Goal: Information Seeking & Learning: Check status

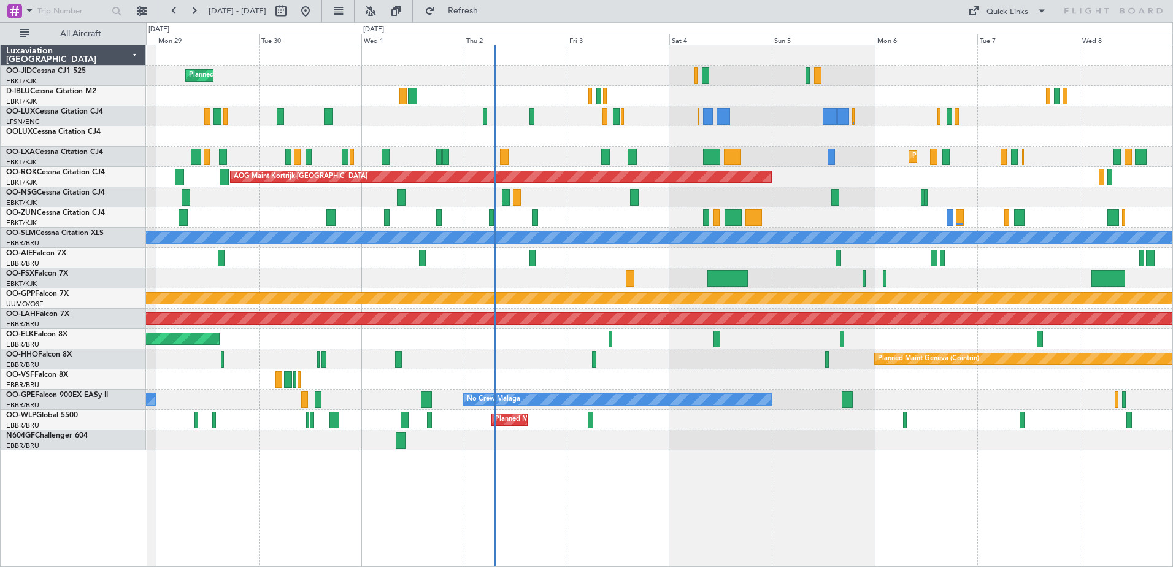
click at [868, 385] on div at bounding box center [659, 379] width 1027 height 20
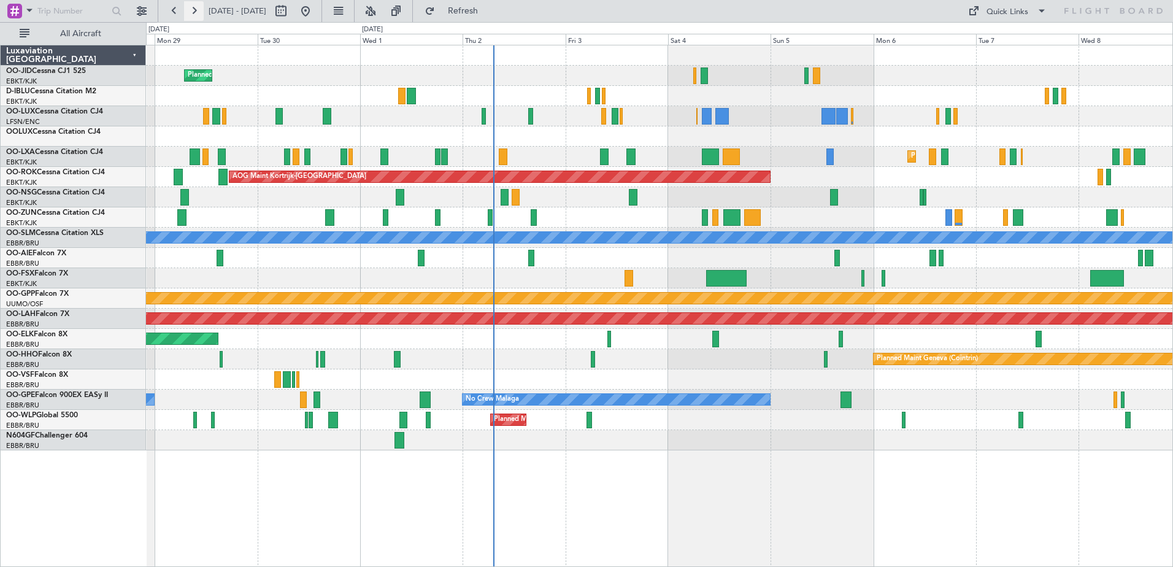
click at [199, 15] on button at bounding box center [194, 11] width 20 height 20
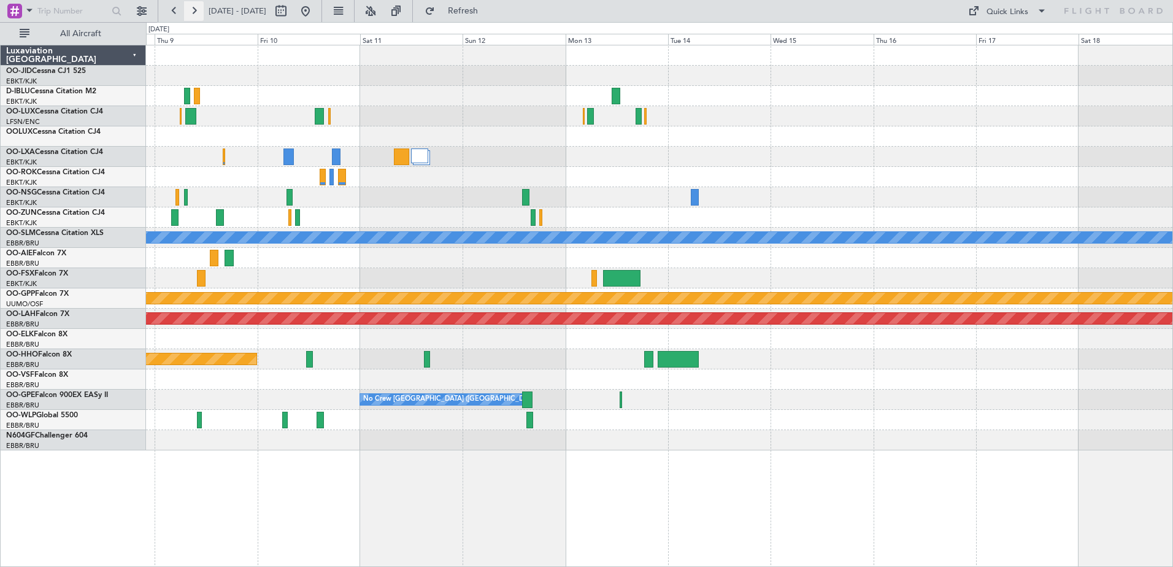
click at [199, 15] on button at bounding box center [194, 11] width 20 height 20
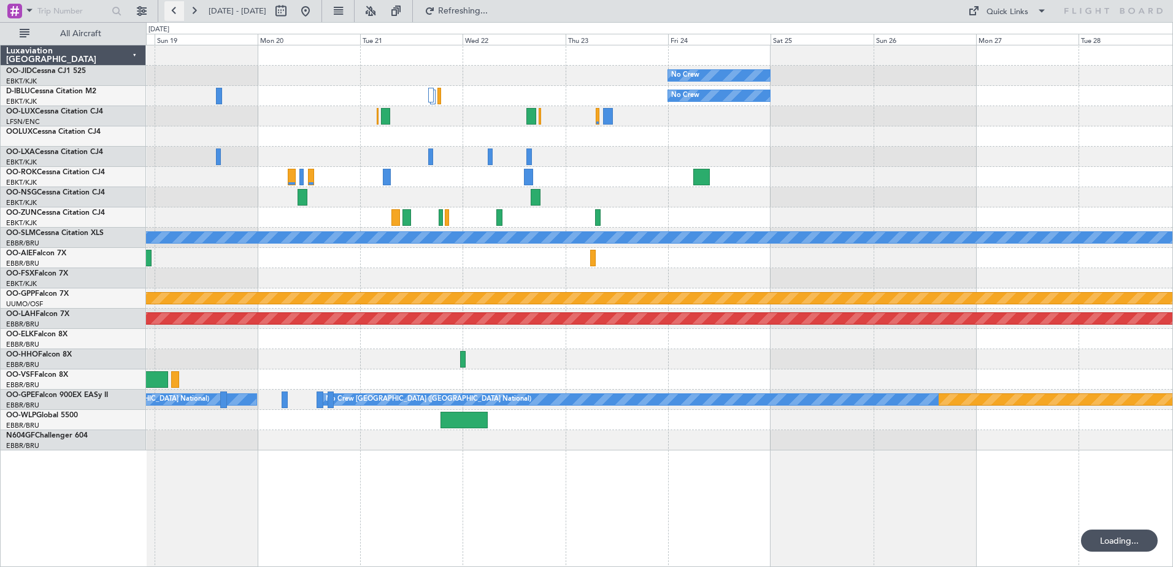
click at [176, 17] on button at bounding box center [174, 11] width 20 height 20
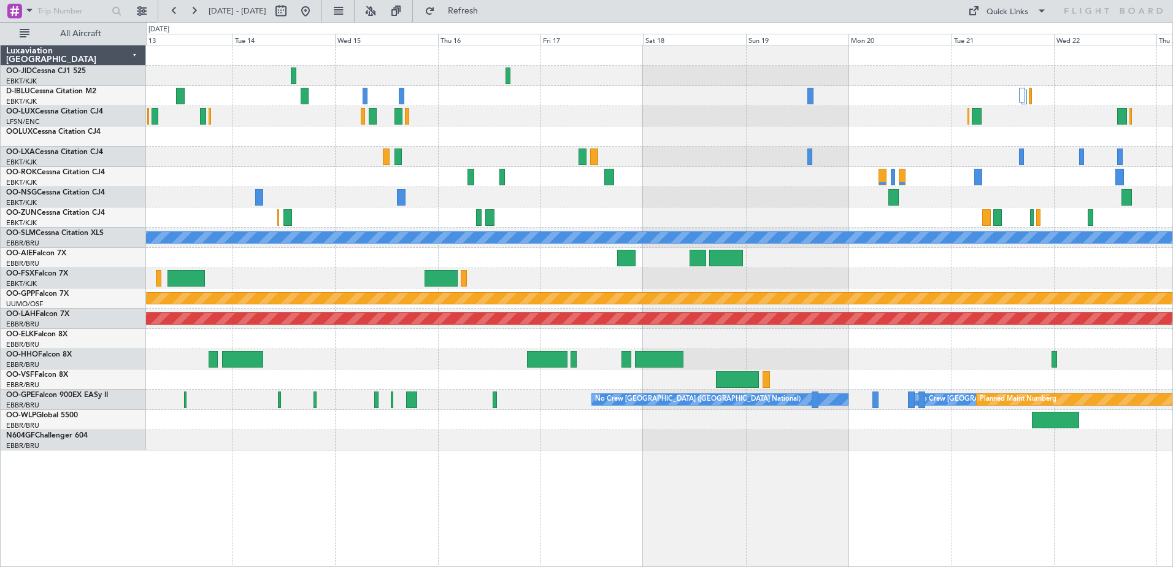
click at [391, 193] on div "No Crew No Crew A/C Unavailable [GEOGRAPHIC_DATA] Grounded [GEOGRAPHIC_DATA] Pl…" at bounding box center [659, 247] width 1027 height 405
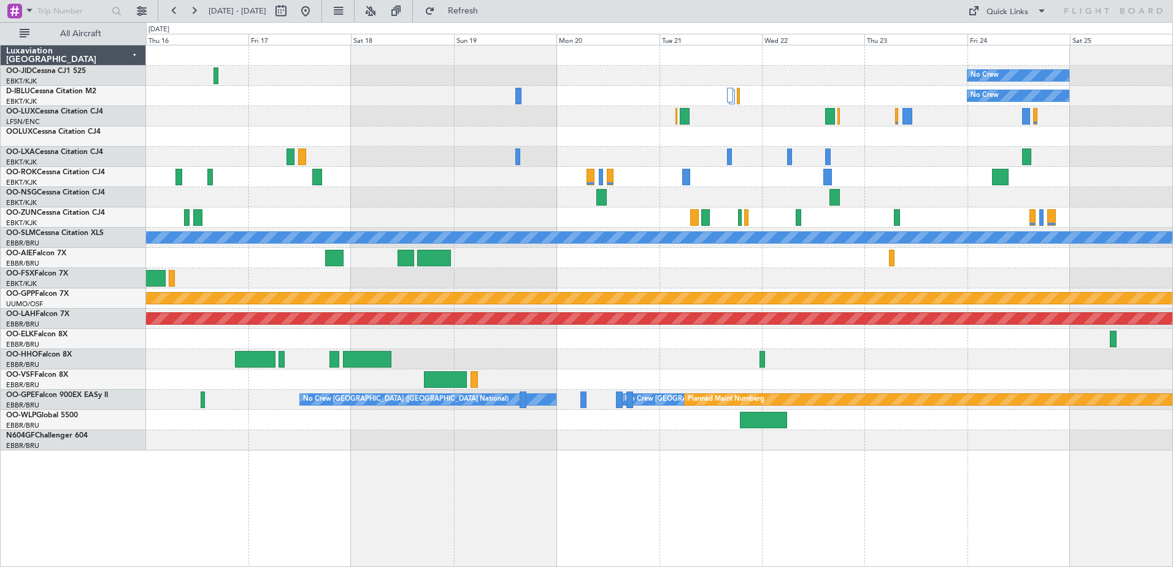
click at [452, 219] on div at bounding box center [659, 217] width 1027 height 20
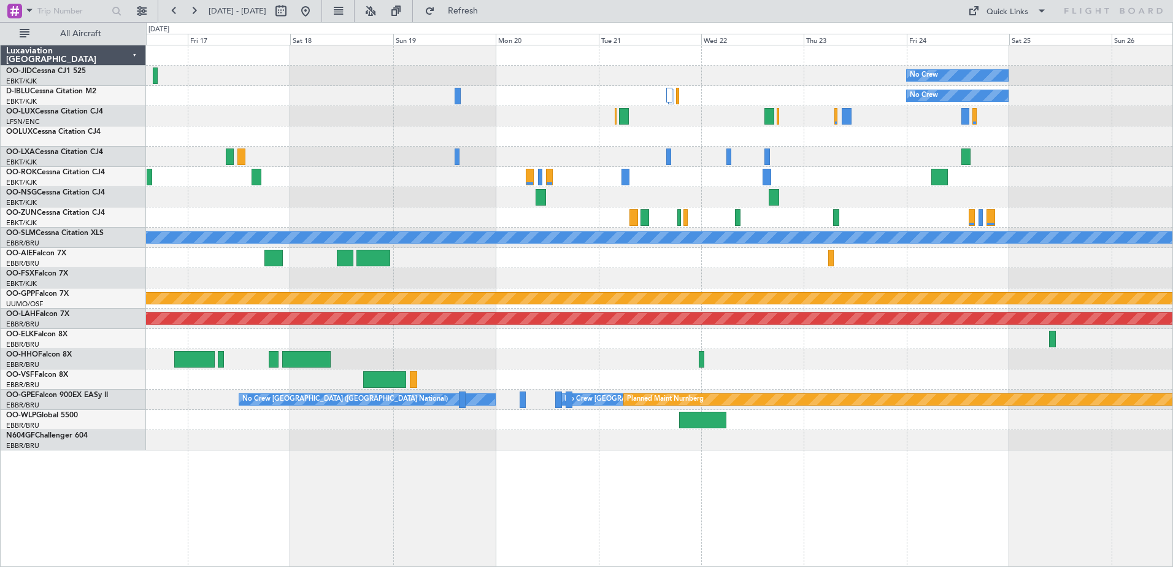
click at [701, 188] on div "No Crew No Crew A/C Unavailable [GEOGRAPHIC_DATA] Grounded [GEOGRAPHIC_DATA] Pl…" at bounding box center [659, 247] width 1027 height 405
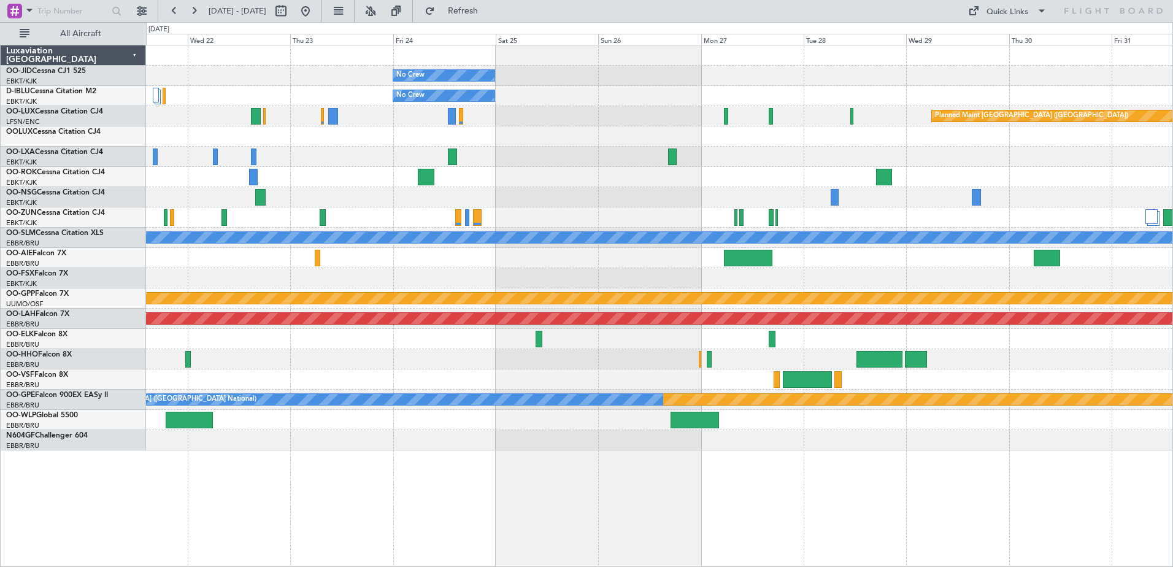
click at [503, 310] on div "No Crew No Crew Planned Maint [GEOGRAPHIC_DATA] ([GEOGRAPHIC_DATA]) A/C Unavail…" at bounding box center [659, 247] width 1027 height 405
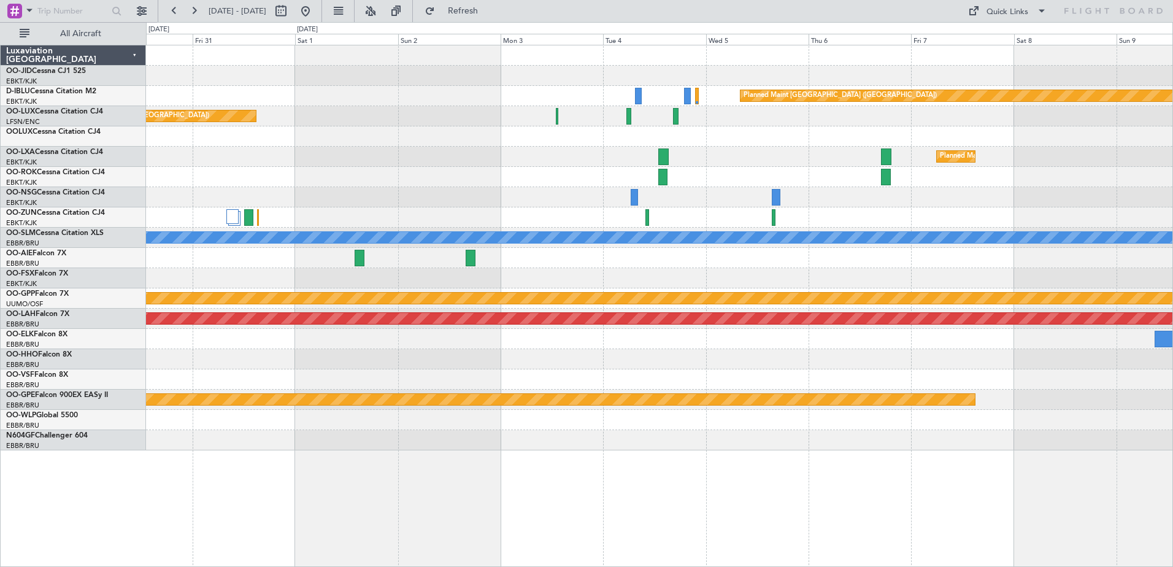
click at [357, 193] on div "Planned Maint [GEOGRAPHIC_DATA] ([GEOGRAPHIC_DATA]) Planned Maint [GEOGRAPHIC_D…" at bounding box center [659, 247] width 1027 height 405
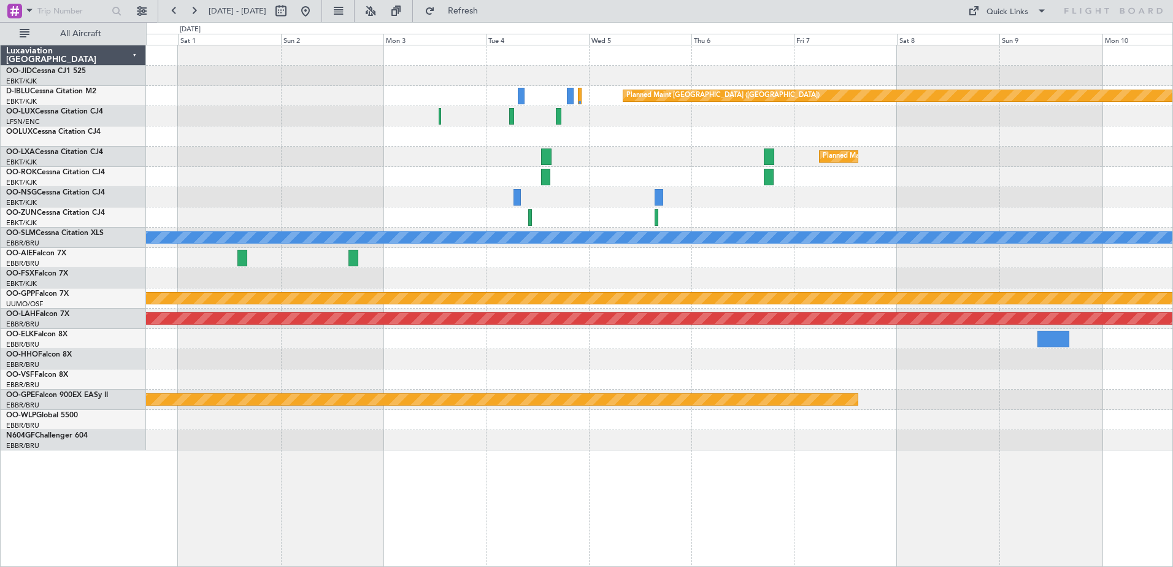
click at [314, 214] on div "Planned Maint [GEOGRAPHIC_DATA] ([GEOGRAPHIC_DATA]) Planned Maint [GEOGRAPHIC_D…" at bounding box center [659, 247] width 1027 height 405
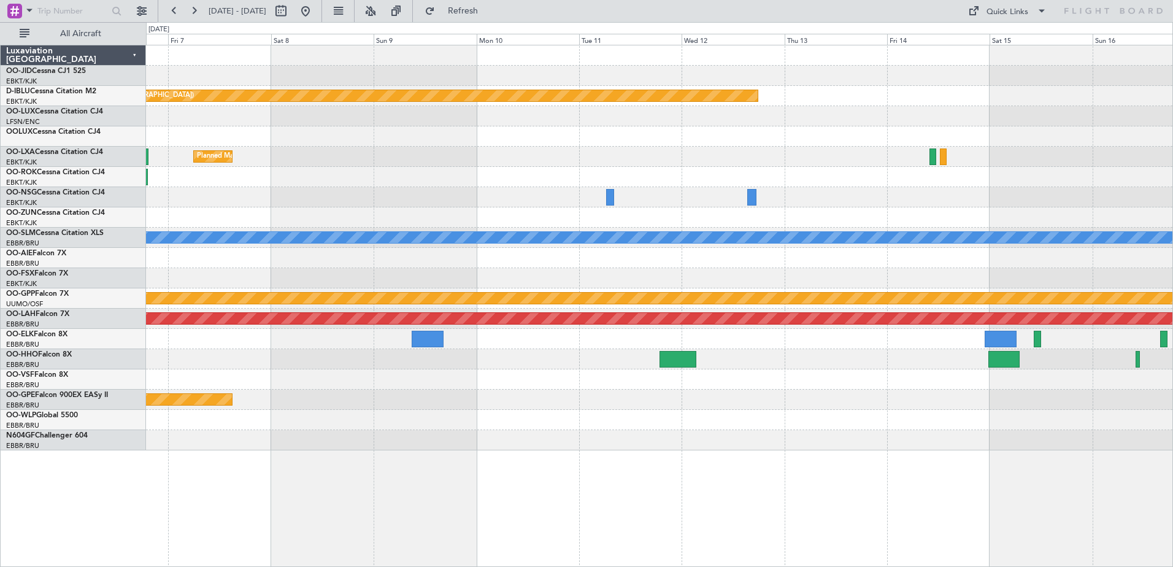
click at [350, 212] on div "Planned Maint [GEOGRAPHIC_DATA] ([GEOGRAPHIC_DATA]) Planned Maint [GEOGRAPHIC_D…" at bounding box center [659, 247] width 1027 height 405
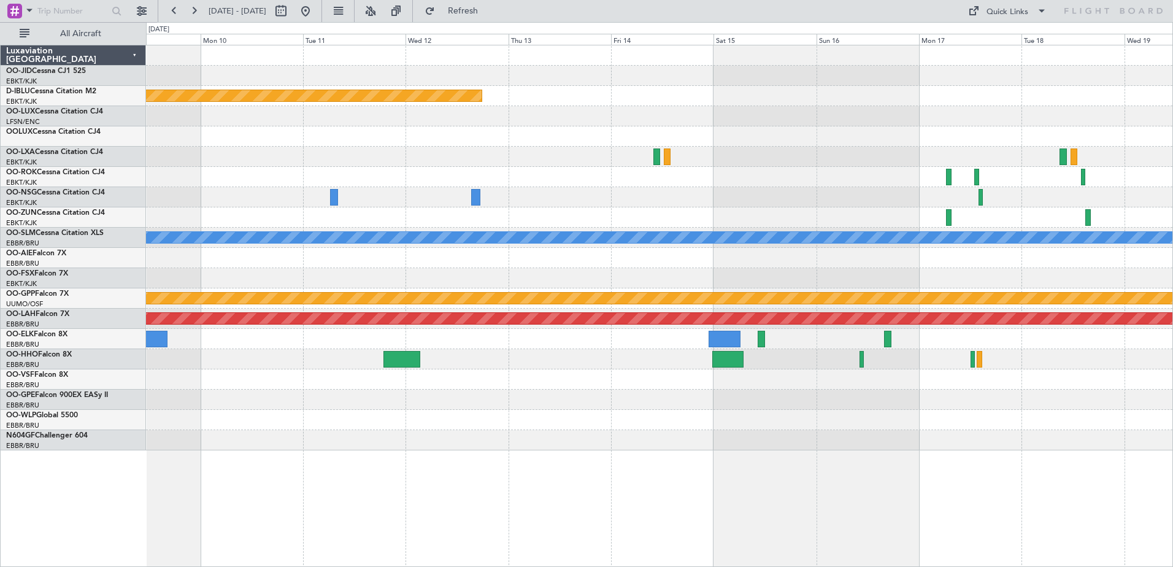
click at [690, 468] on div "Planned Maint [GEOGRAPHIC_DATA] ([GEOGRAPHIC_DATA]) Planned Maint [GEOGRAPHIC_D…" at bounding box center [659, 306] width 1027 height 522
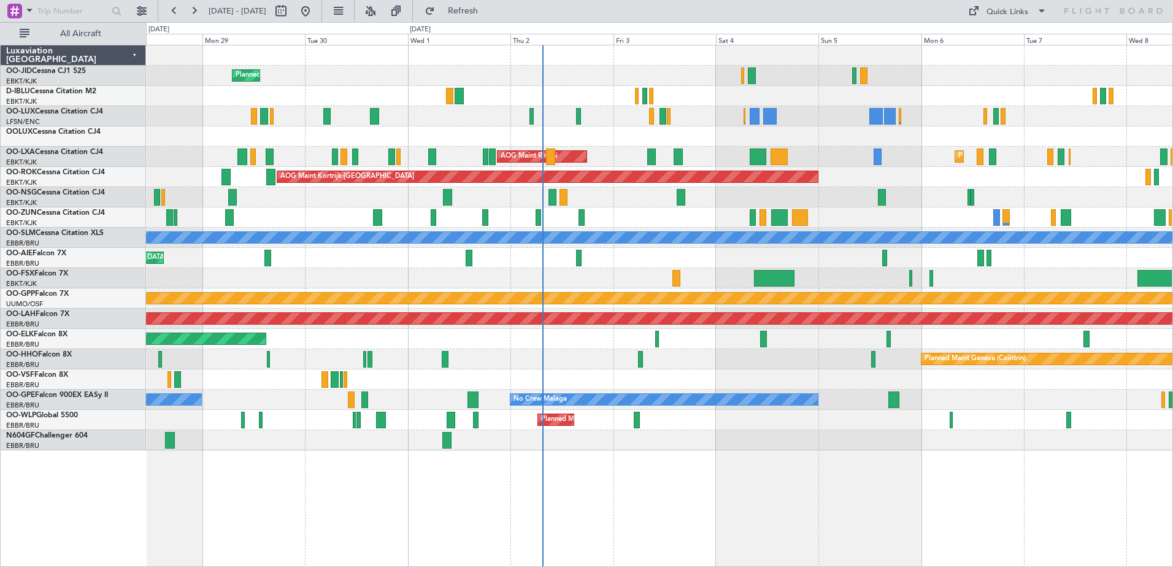
click at [949, 214] on div "Planned Maint Kortrijk-Wevelgem A/C Unavailable Kortrijk-Wevelgem A/C Unavailab…" at bounding box center [659, 247] width 1027 height 405
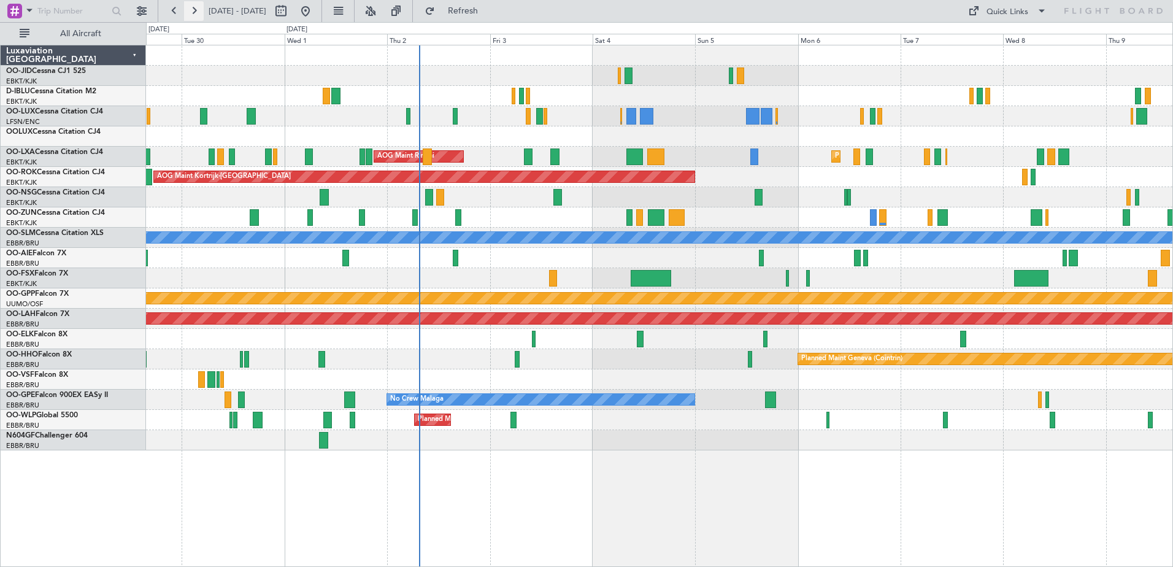
click at [185, 17] on button at bounding box center [194, 11] width 20 height 20
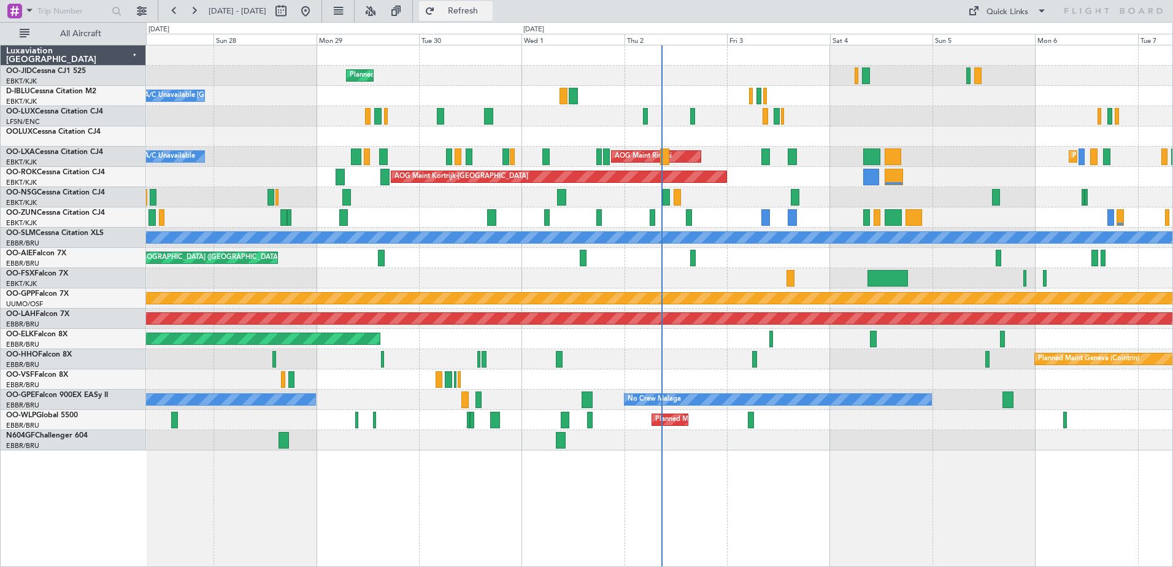
click at [489, 15] on span "Refresh" at bounding box center [464, 11] width 52 height 9
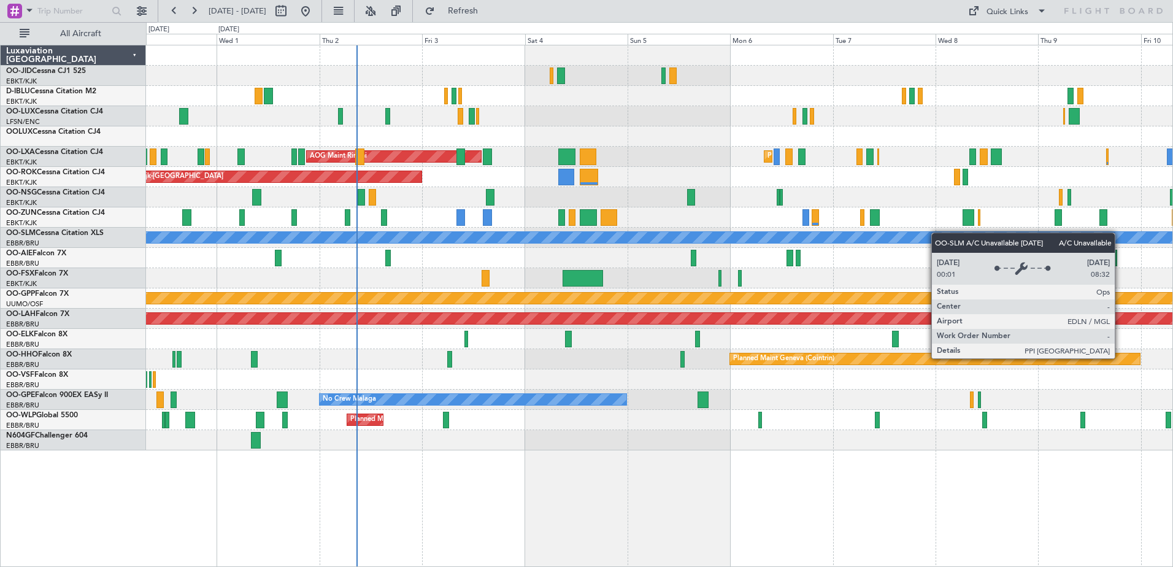
click at [928, 239] on div "Planned Maint Kortrijk-Wevelgem A/C Unavailable Kortrijk-Wevelgem Planned Maint…" at bounding box center [659, 247] width 1027 height 405
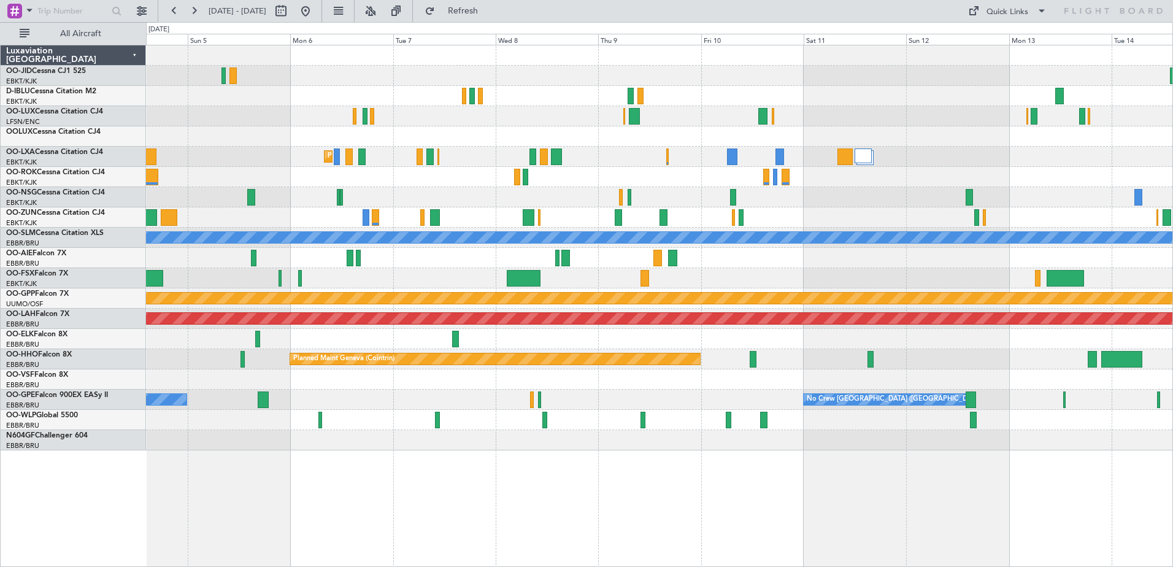
click at [657, 377] on div "Planned Maint Kortrijk-Wevelgem AOG Maint Rimini AOG Maint Kortrijk-Wevelgem A/…" at bounding box center [659, 247] width 1027 height 405
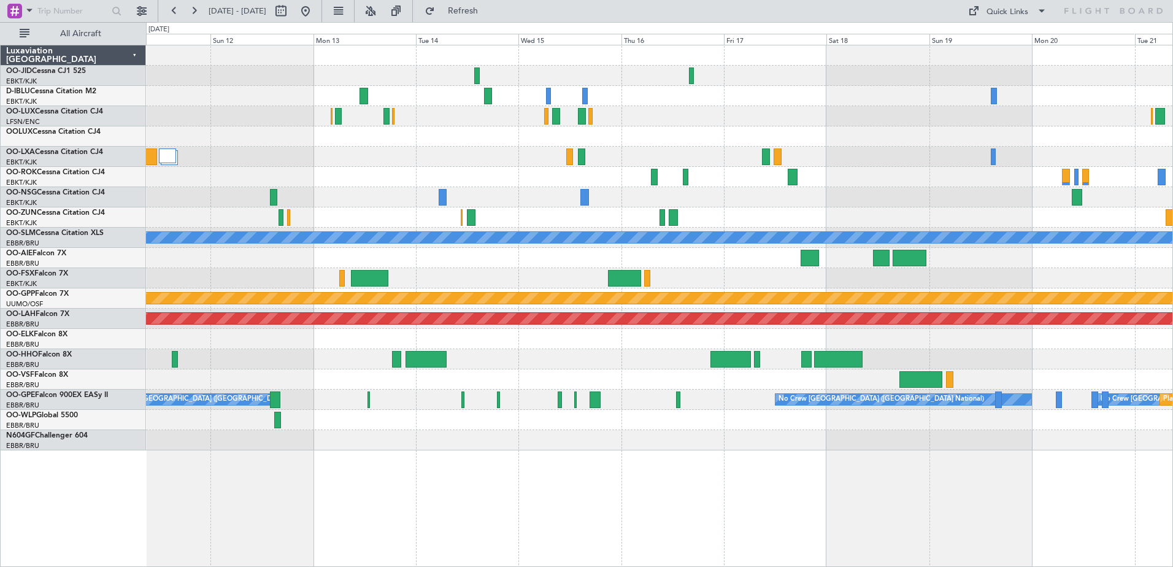
click at [408, 252] on div "A/C Unavailable Monchengladbach Grounded Ostafyevo Planned Maint Alton-st Louis…" at bounding box center [659, 247] width 1027 height 405
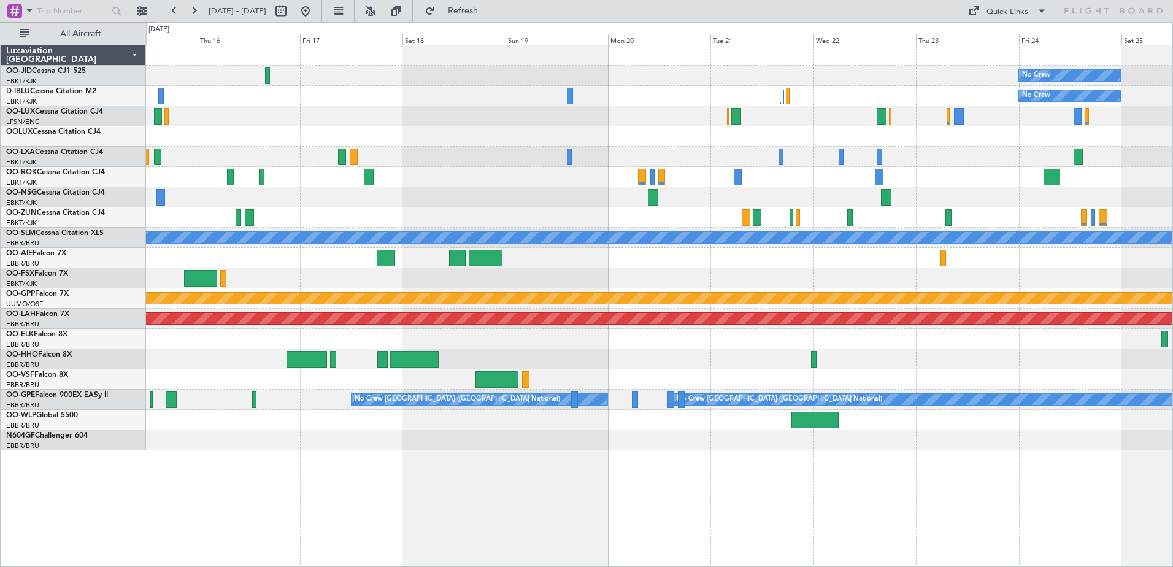
click at [617, 352] on div "No Crew No Crew A/C Unavailable Monchengladbach Grounded Ostafyevo Planned Main…" at bounding box center [659, 247] width 1027 height 405
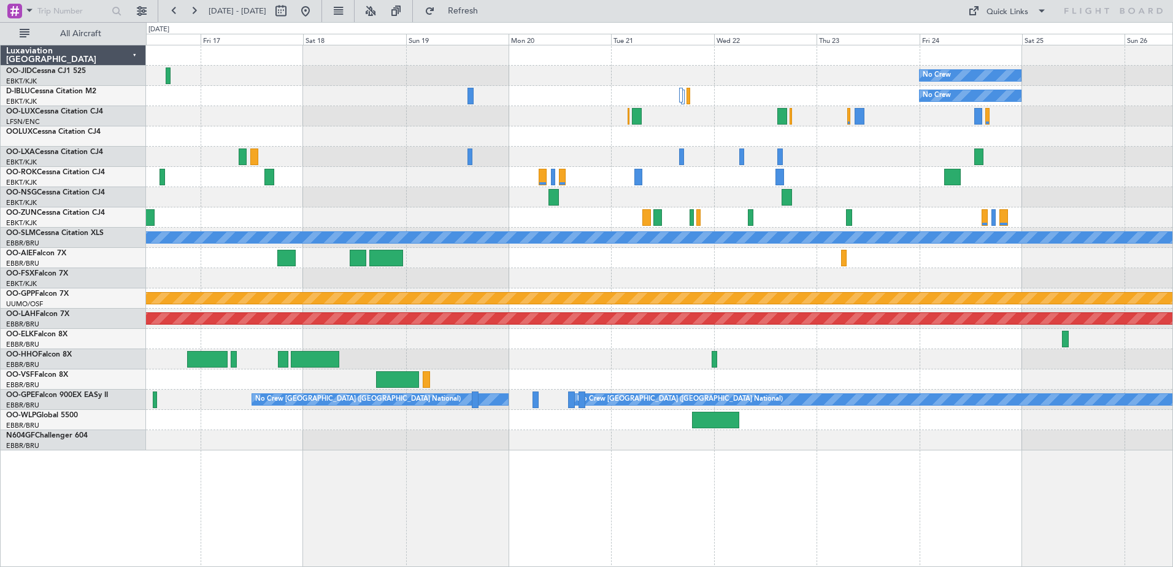
click at [790, 205] on div "No Crew No Crew A/C Unavailable Monchengladbach Grounded Ostafyevo Planned Main…" at bounding box center [659, 247] width 1027 height 405
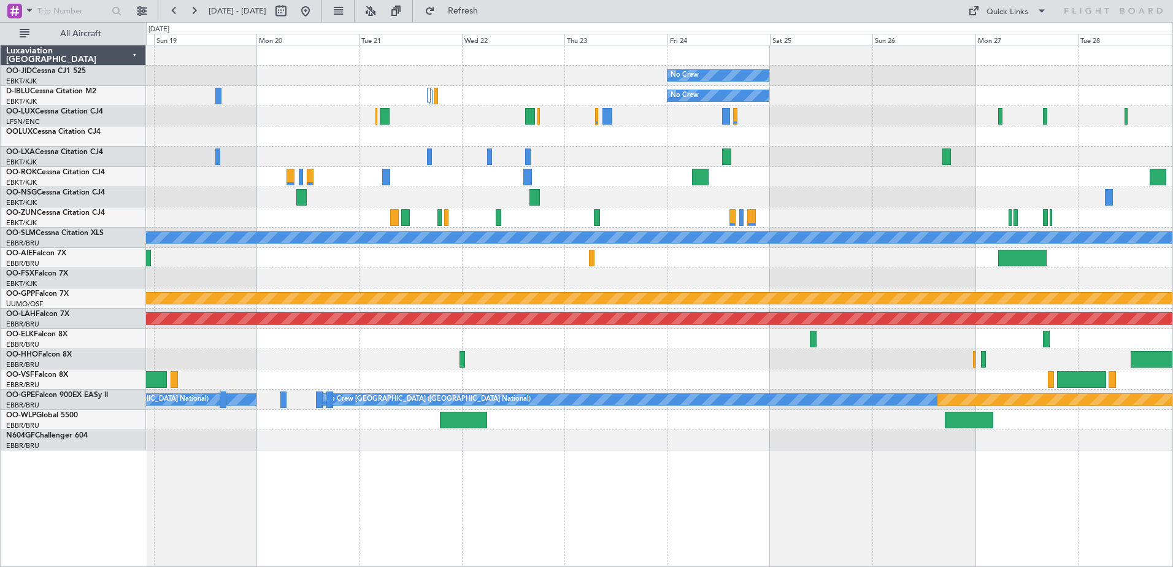
click at [588, 299] on div "No Crew No Crew Planned Maint Paris (Le Bourget) A/C Unavailable Monchengladbac…" at bounding box center [659, 247] width 1027 height 405
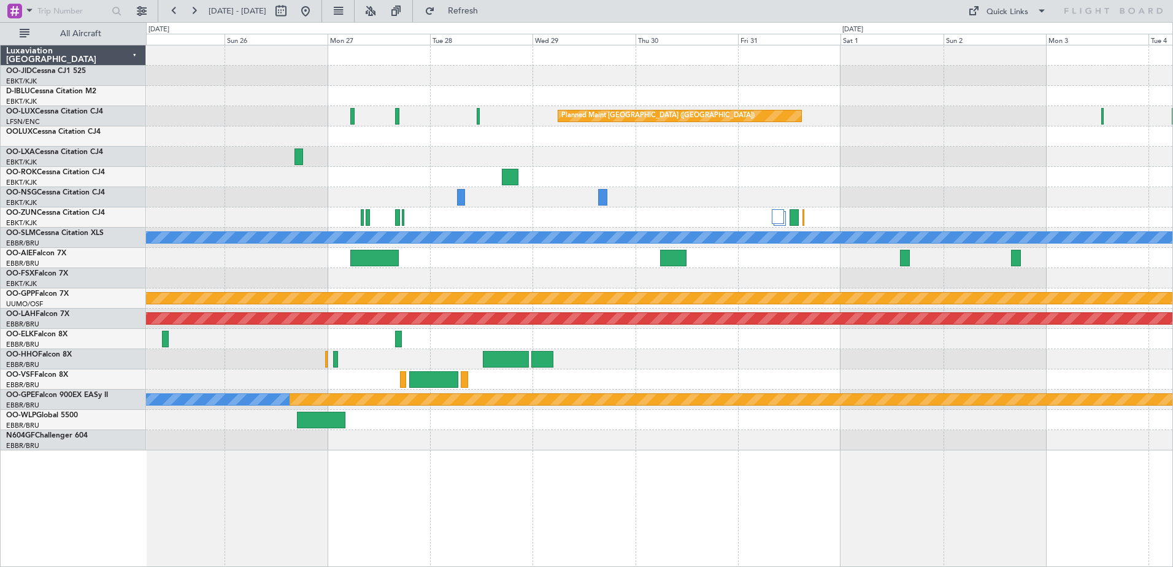
click at [370, 479] on div "No Crew No Crew Planned Maint Paris (Le Bourget) Planned Maint Paris (Le Bourge…" at bounding box center [659, 306] width 1027 height 522
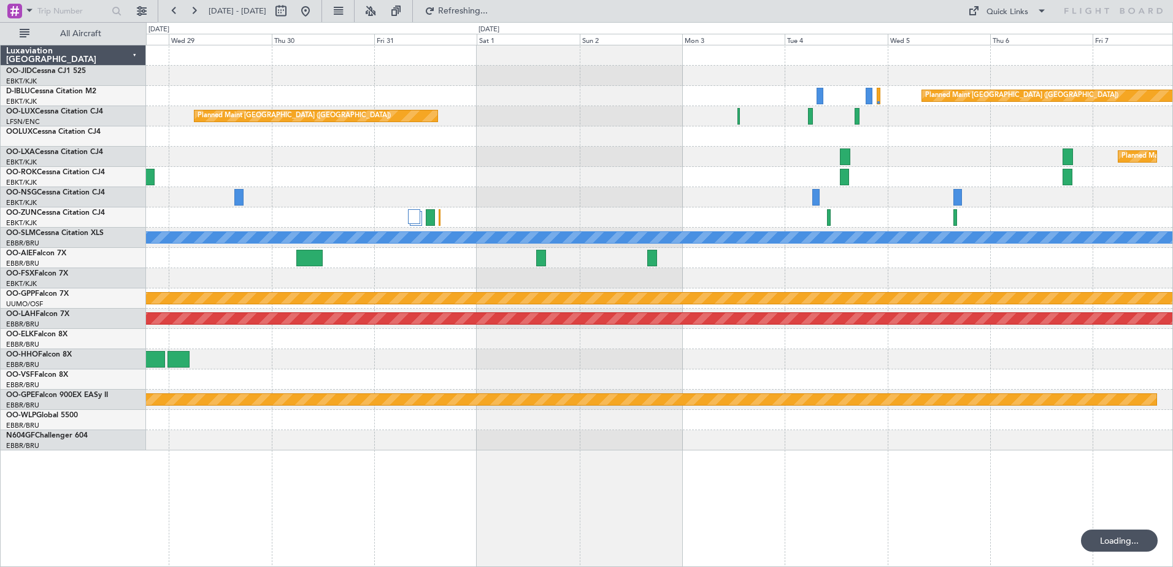
click at [247, 478] on div "Planned Maint Paris (Le Bourget) Planned Maint Paris (Le Bourget) Planned Maint…" at bounding box center [659, 306] width 1027 height 522
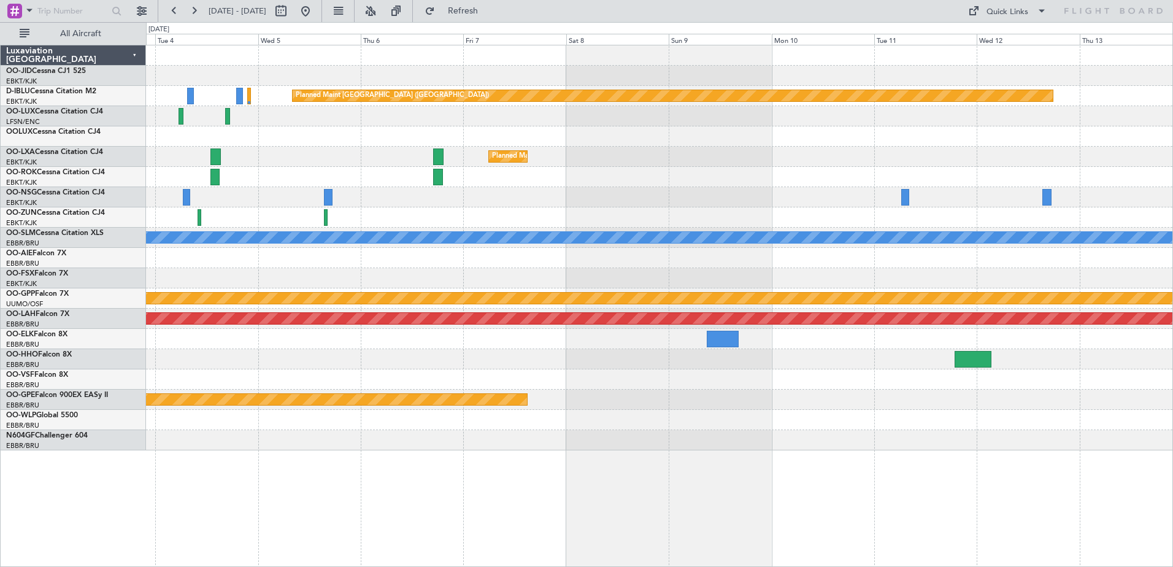
click at [411, 201] on div "Planned Maint [GEOGRAPHIC_DATA] ([GEOGRAPHIC_DATA]) Planned Maint [GEOGRAPHIC_D…" at bounding box center [659, 247] width 1027 height 405
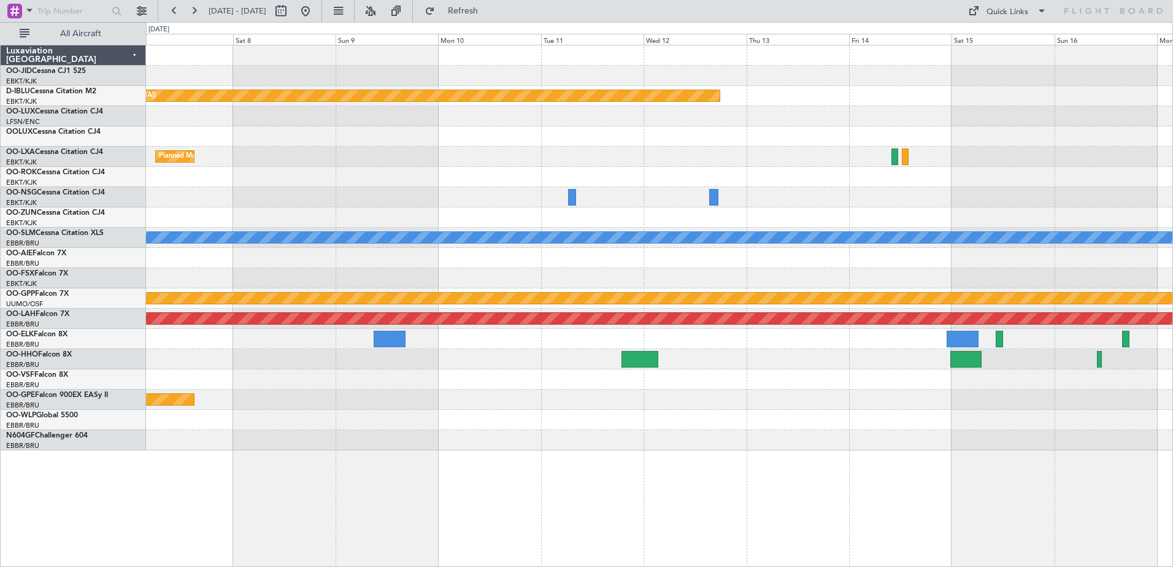
click at [501, 198] on div "Planned Maint [GEOGRAPHIC_DATA] ([GEOGRAPHIC_DATA]) Planned Maint [GEOGRAPHIC_D…" at bounding box center [659, 247] width 1027 height 405
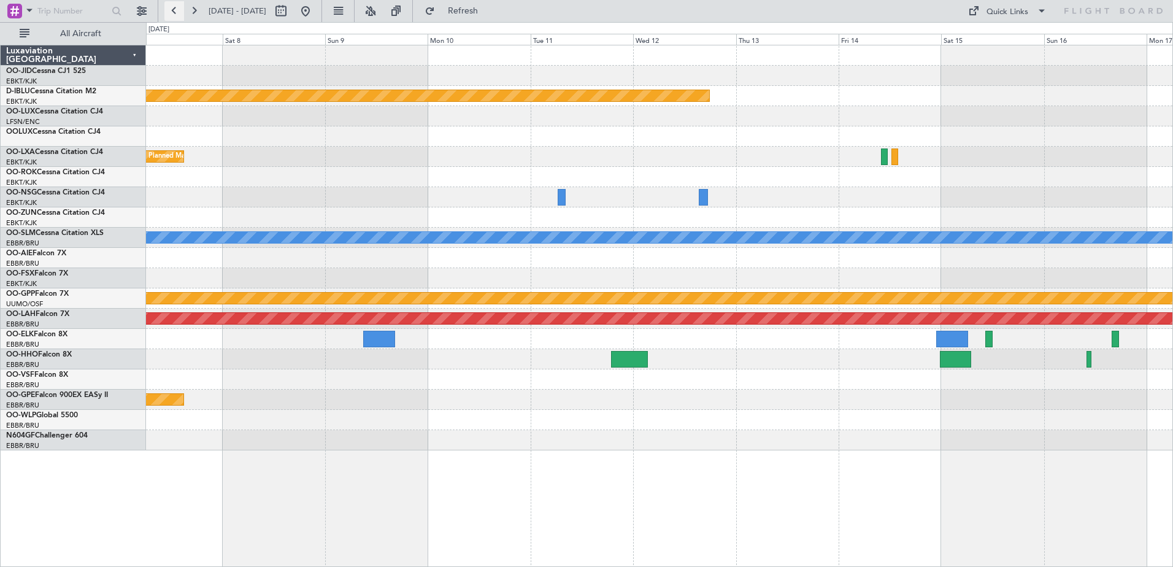
click at [176, 12] on button at bounding box center [174, 11] width 20 height 20
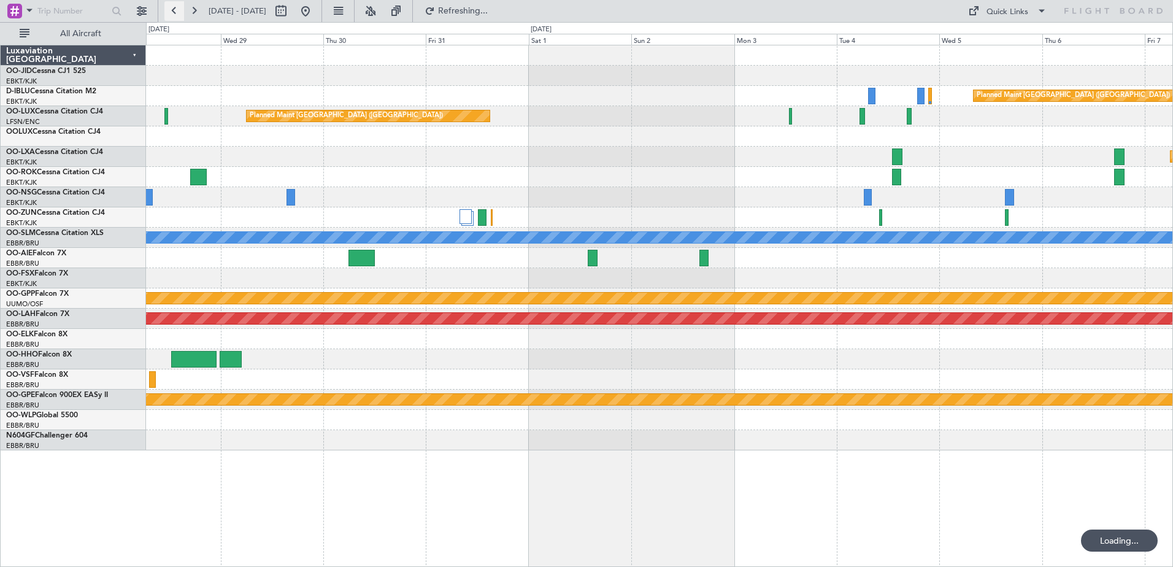
click at [176, 12] on button at bounding box center [174, 11] width 20 height 20
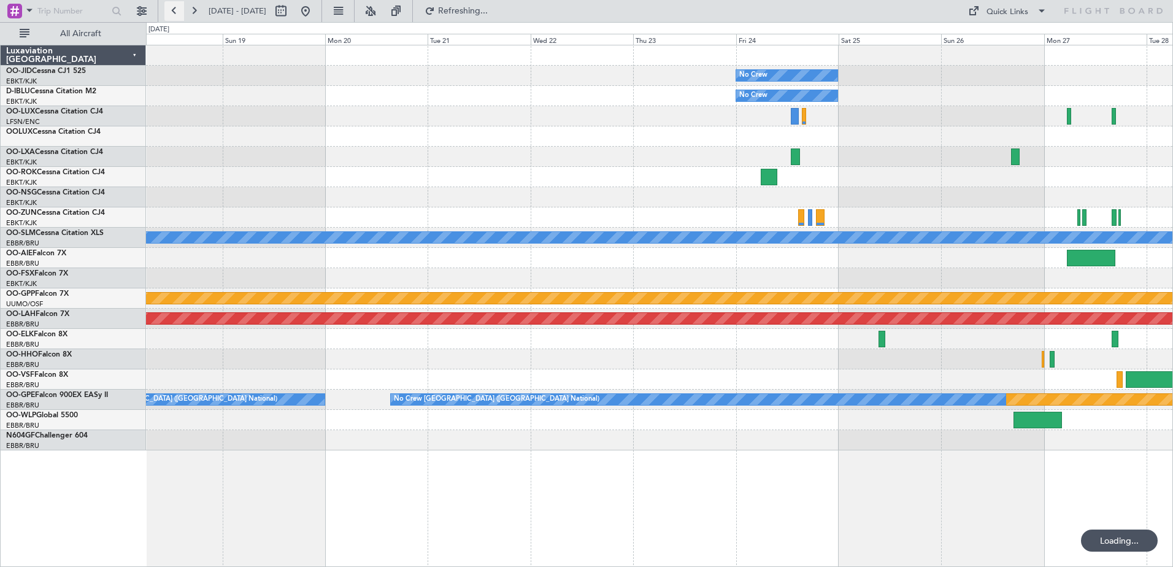
click at [176, 12] on button at bounding box center [174, 11] width 20 height 20
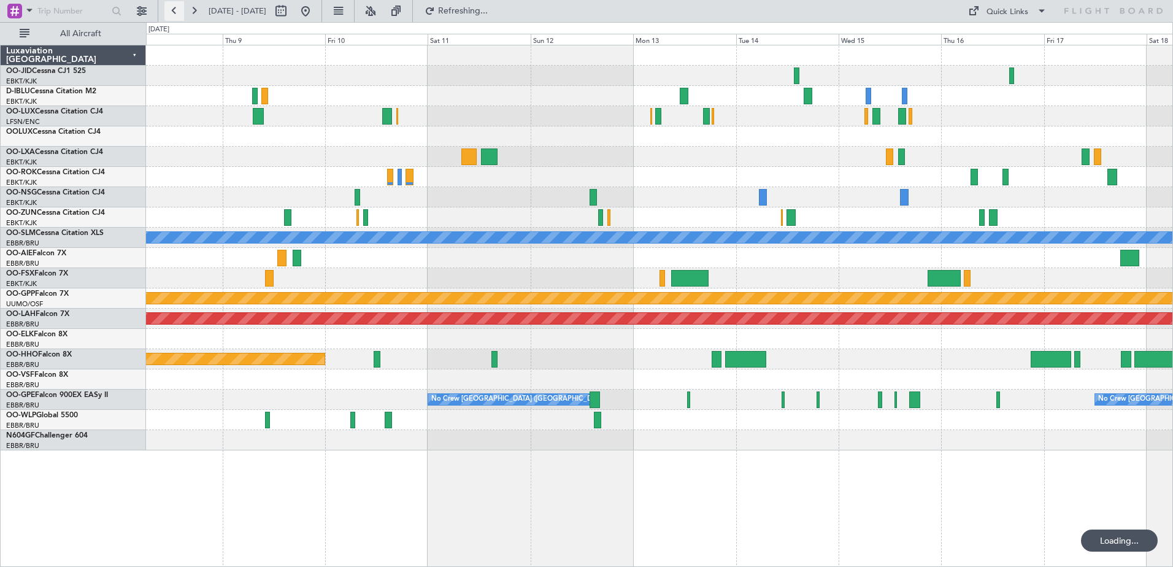
click at [176, 12] on button at bounding box center [174, 11] width 20 height 20
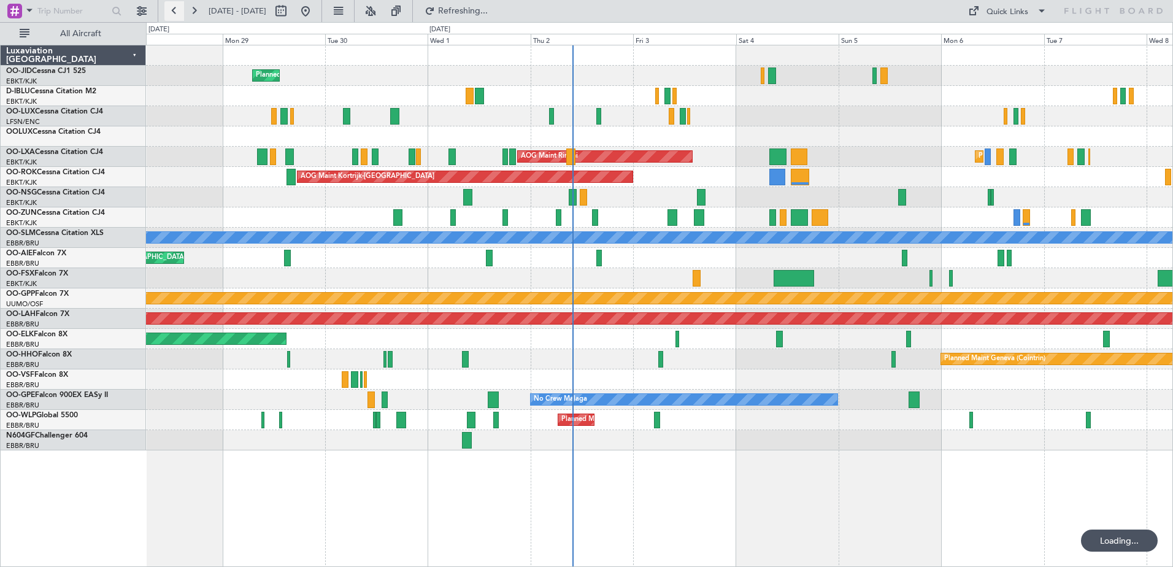
click at [176, 12] on button at bounding box center [174, 11] width 20 height 20
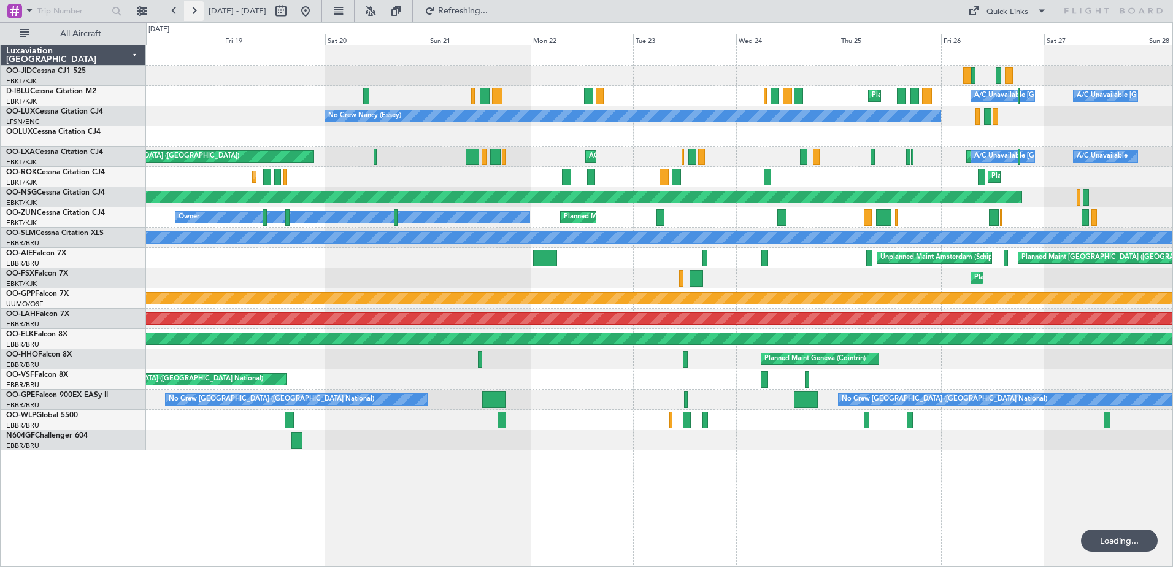
click at [196, 10] on button at bounding box center [194, 11] width 20 height 20
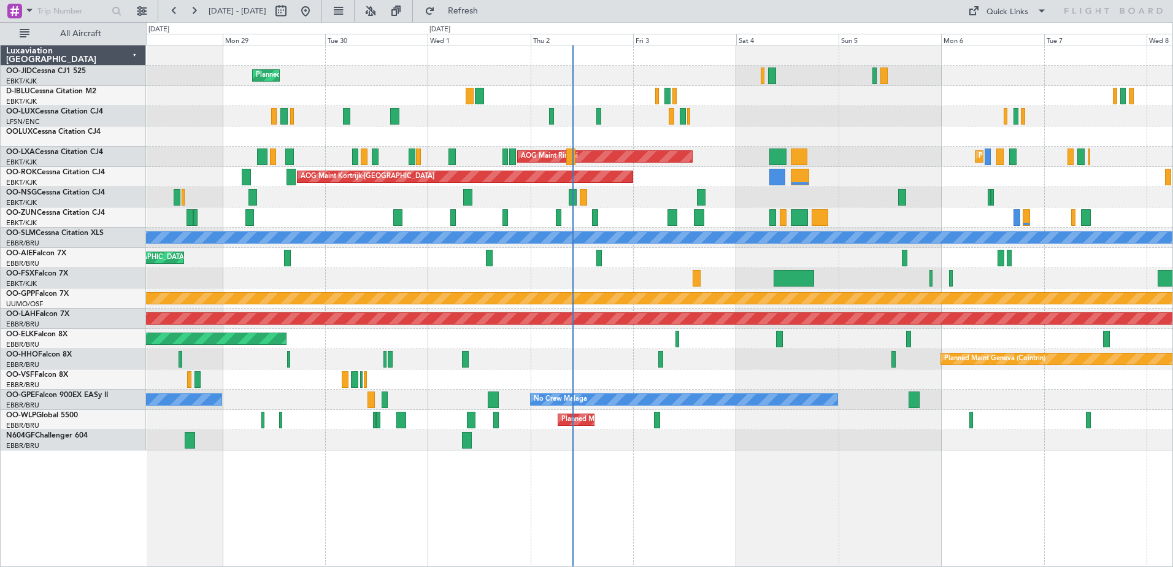
drag, startPoint x: 1001, startPoint y: 154, endPoint x: 941, endPoint y: 15, distance: 151.7
click at [941, 15] on div "Quick Links" at bounding box center [1054, 11] width 237 height 22
